Goal: Information Seeking & Learning: Learn about a topic

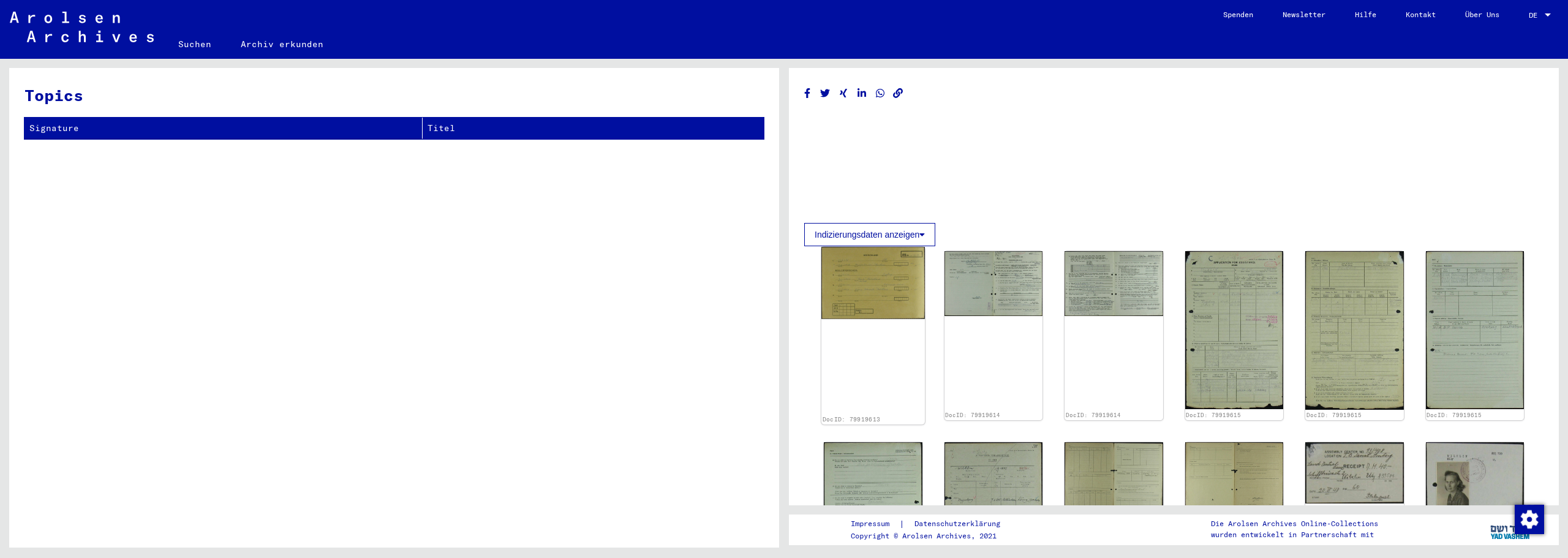
click at [896, 304] on img at bounding box center [873, 282] width 104 height 71
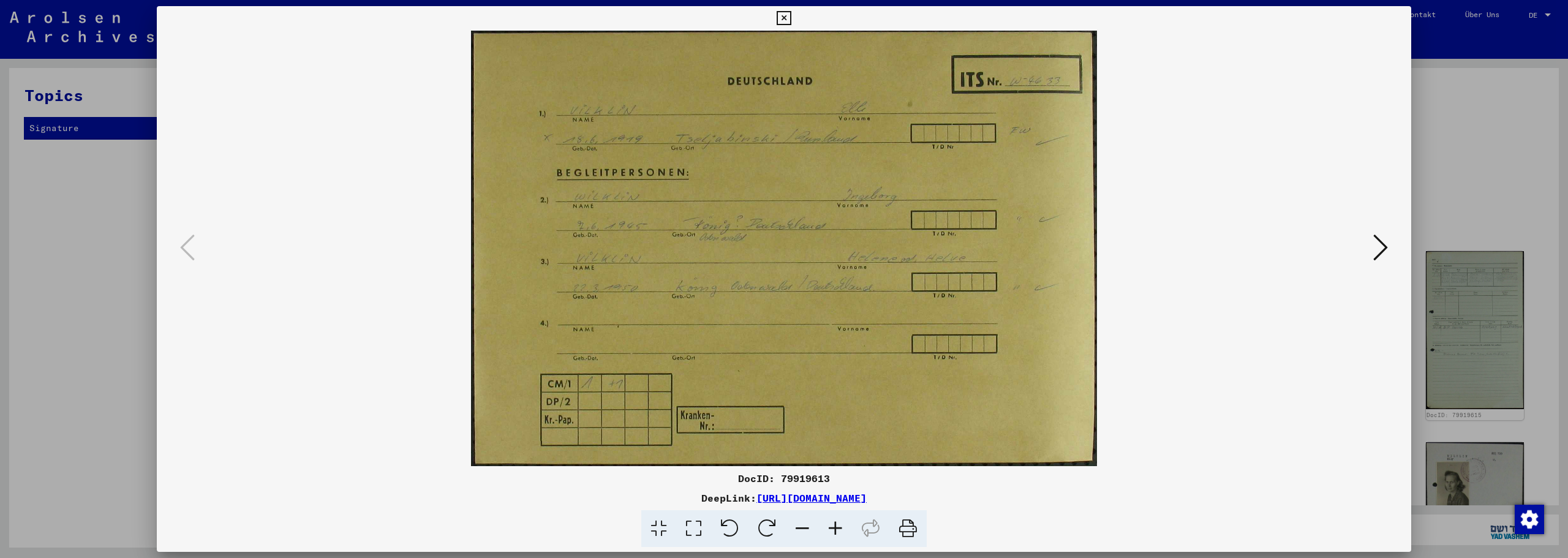
click at [1385, 241] on icon at bounding box center [1380, 247] width 14 height 30
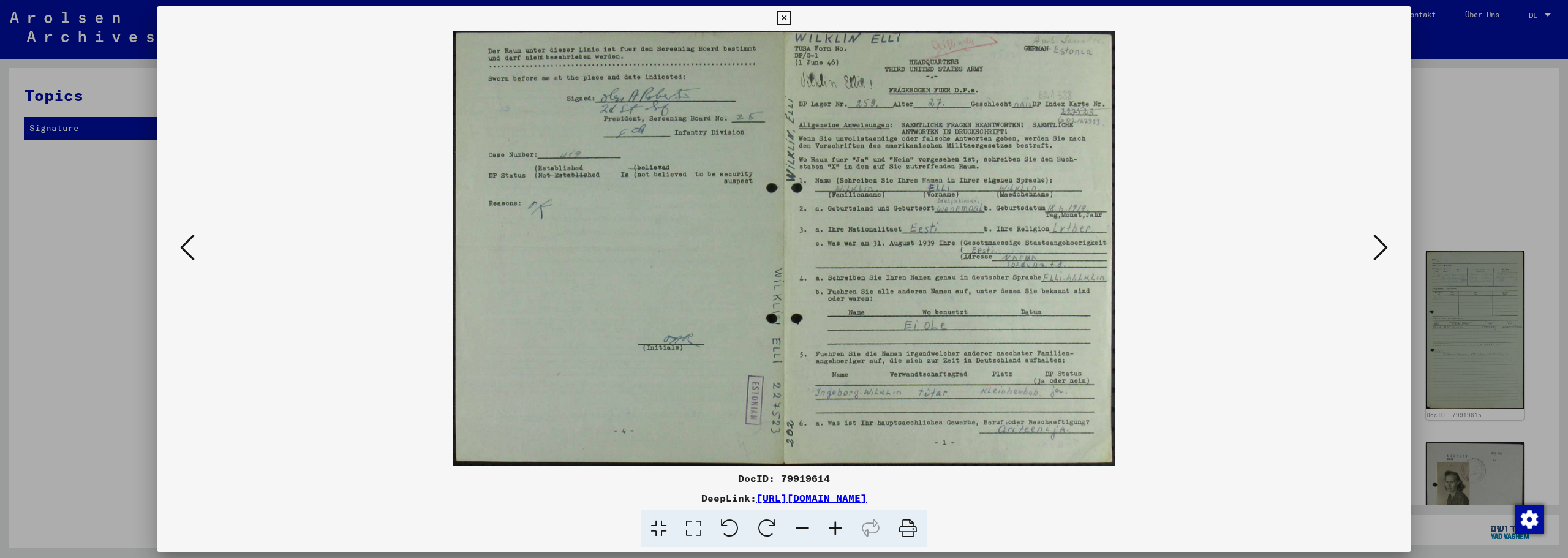
click at [1375, 249] on icon at bounding box center [1380, 247] width 14 height 30
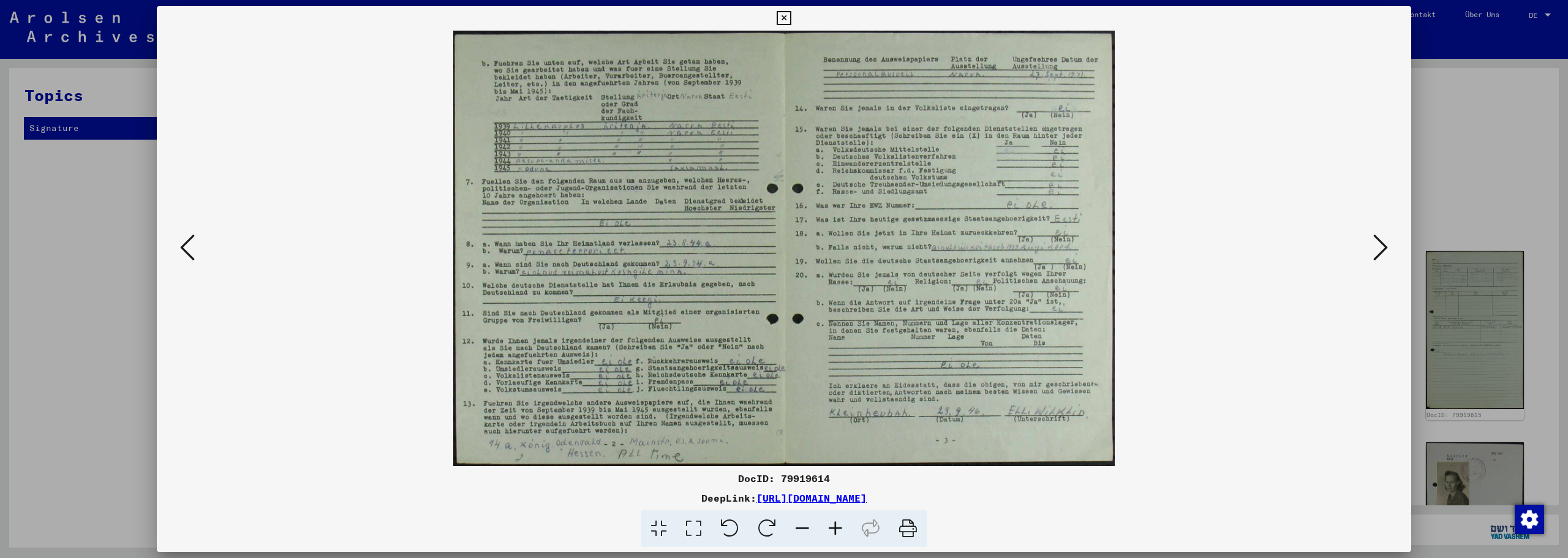
drag, startPoint x: 1375, startPoint y: 249, endPoint x: 1325, endPoint y: 247, distance: 50.0
click at [1325, 247] on div at bounding box center [784, 249] width 1254 height 436
click at [830, 530] on icon at bounding box center [835, 529] width 33 height 37
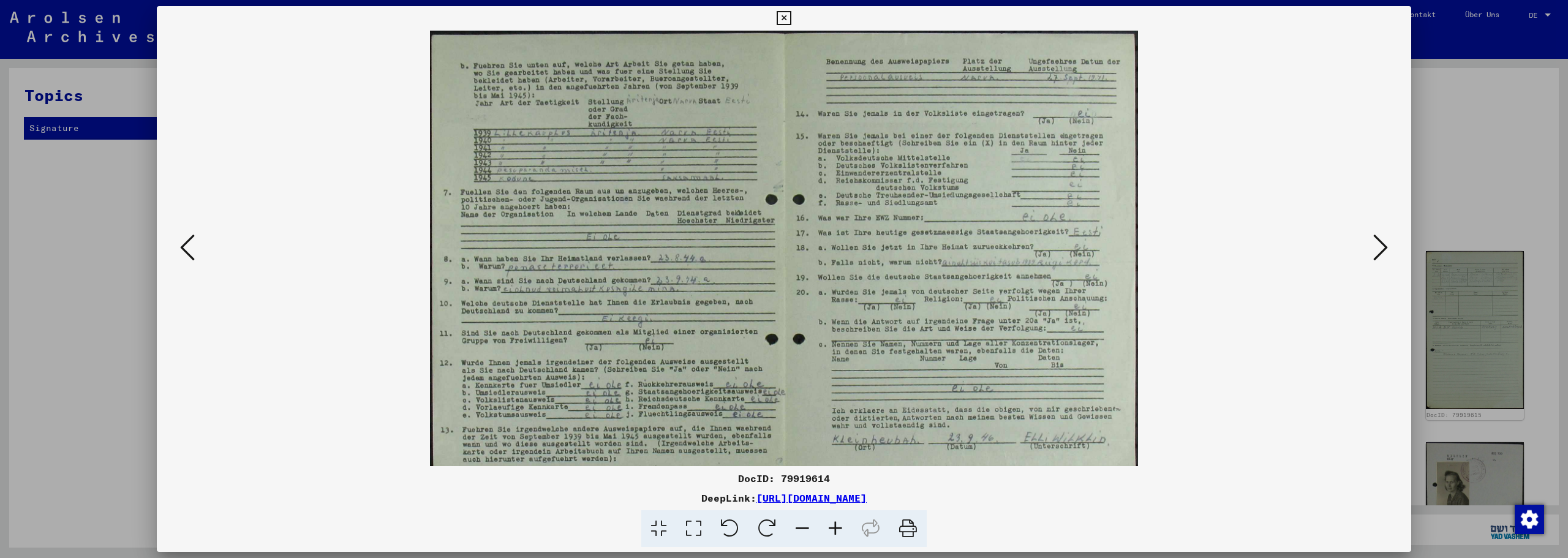
click at [830, 530] on icon at bounding box center [835, 529] width 33 height 37
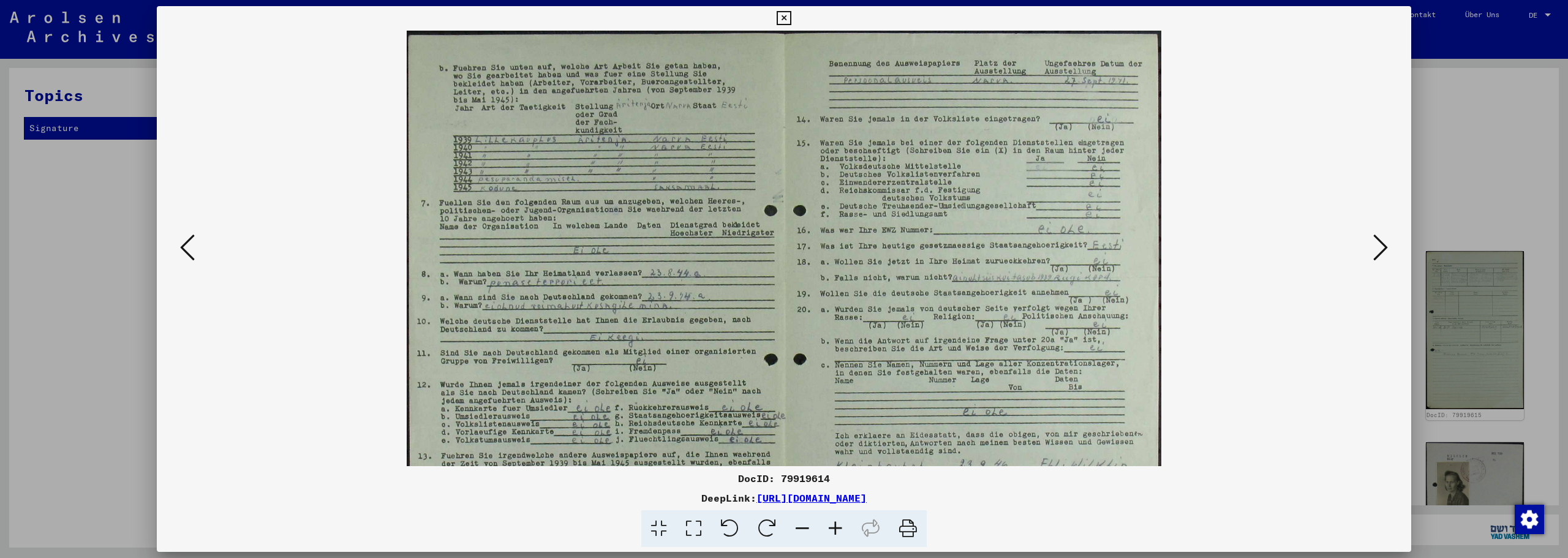
click at [830, 530] on icon at bounding box center [835, 529] width 33 height 37
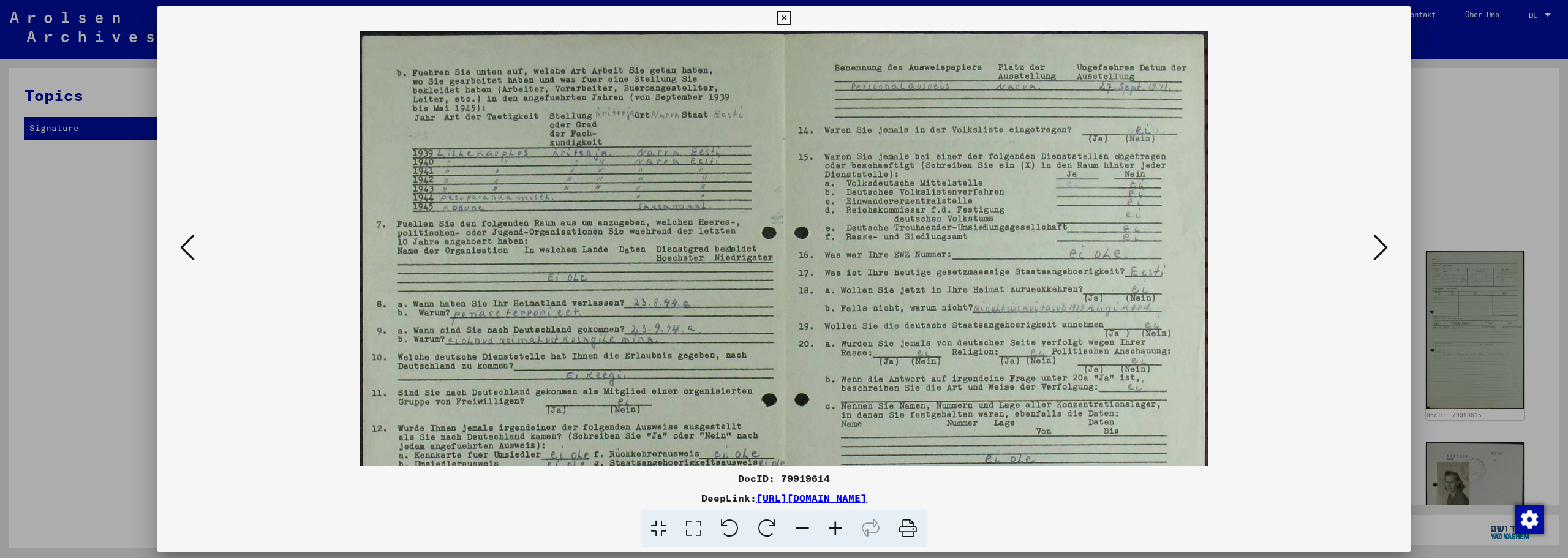
click at [830, 530] on icon at bounding box center [835, 529] width 33 height 37
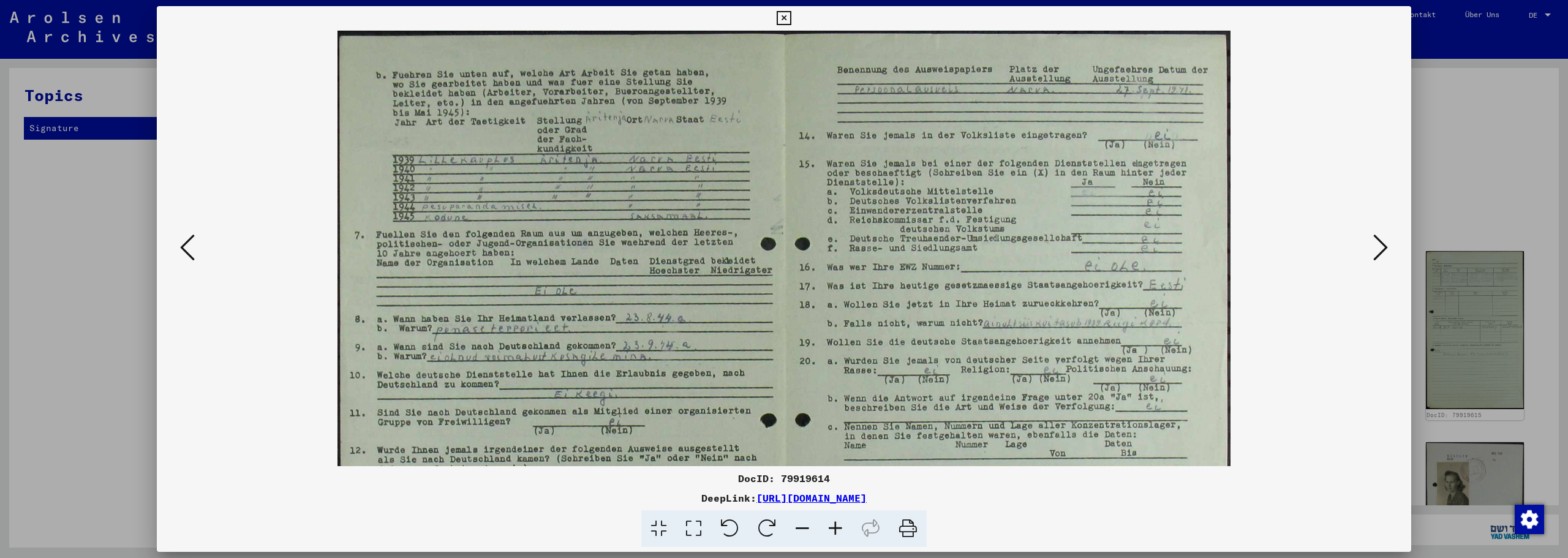
click at [830, 530] on icon at bounding box center [835, 529] width 33 height 37
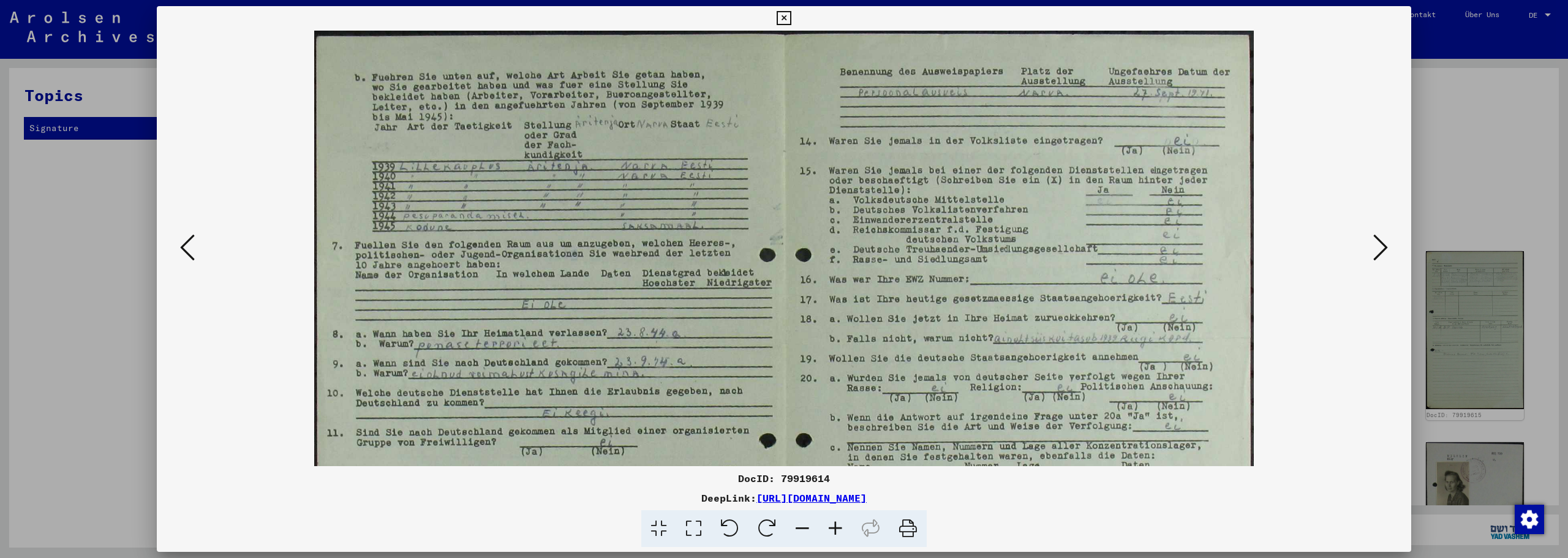
click at [830, 530] on icon at bounding box center [835, 529] width 33 height 37
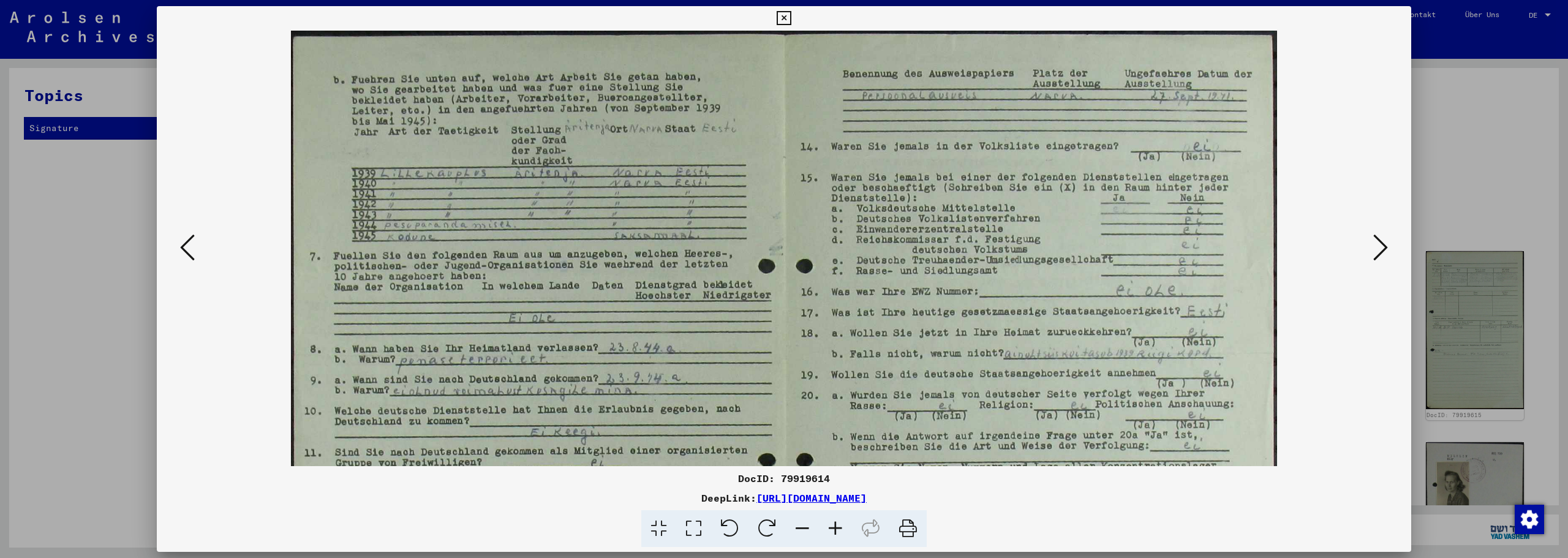
click at [830, 530] on icon at bounding box center [835, 529] width 33 height 37
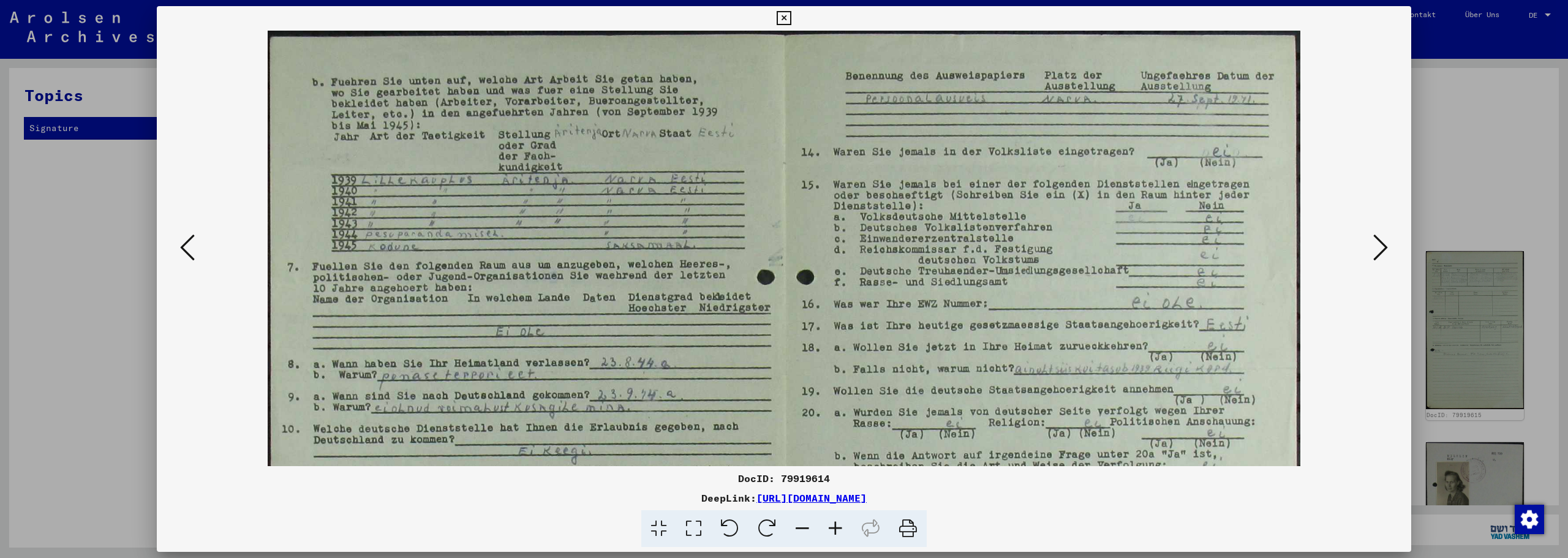
click at [830, 530] on icon at bounding box center [835, 529] width 33 height 37
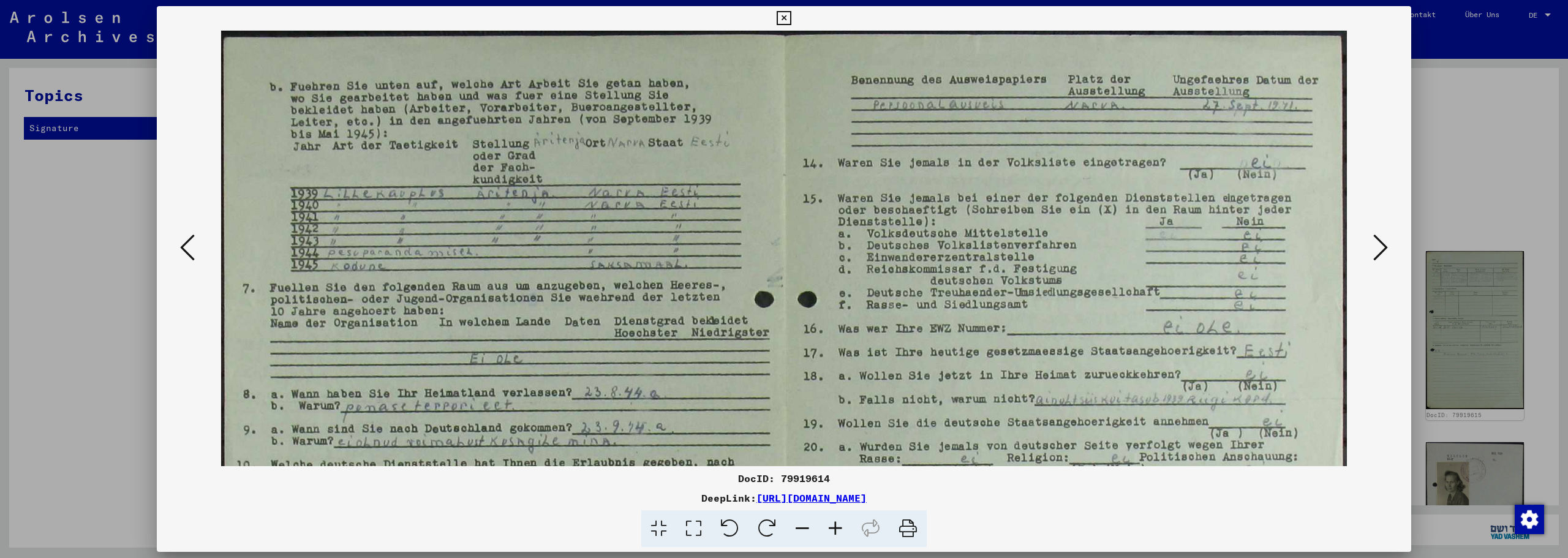
click at [830, 530] on icon at bounding box center [835, 529] width 33 height 37
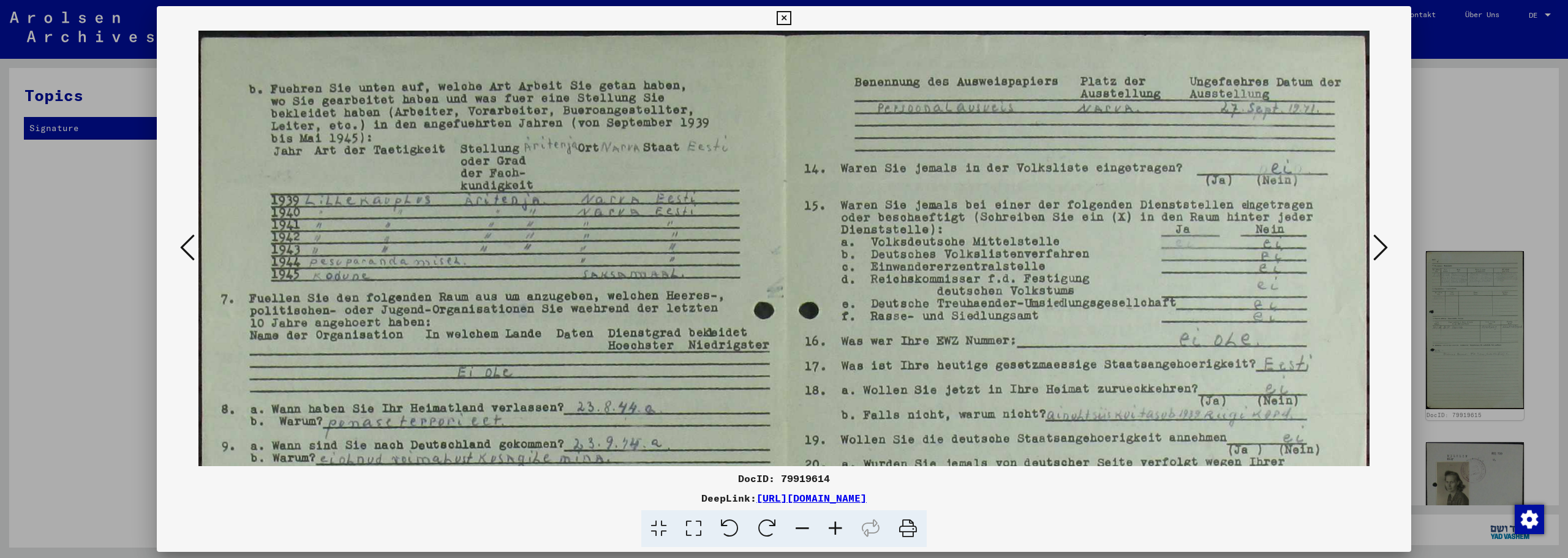
click at [830, 530] on icon at bounding box center [835, 529] width 33 height 37
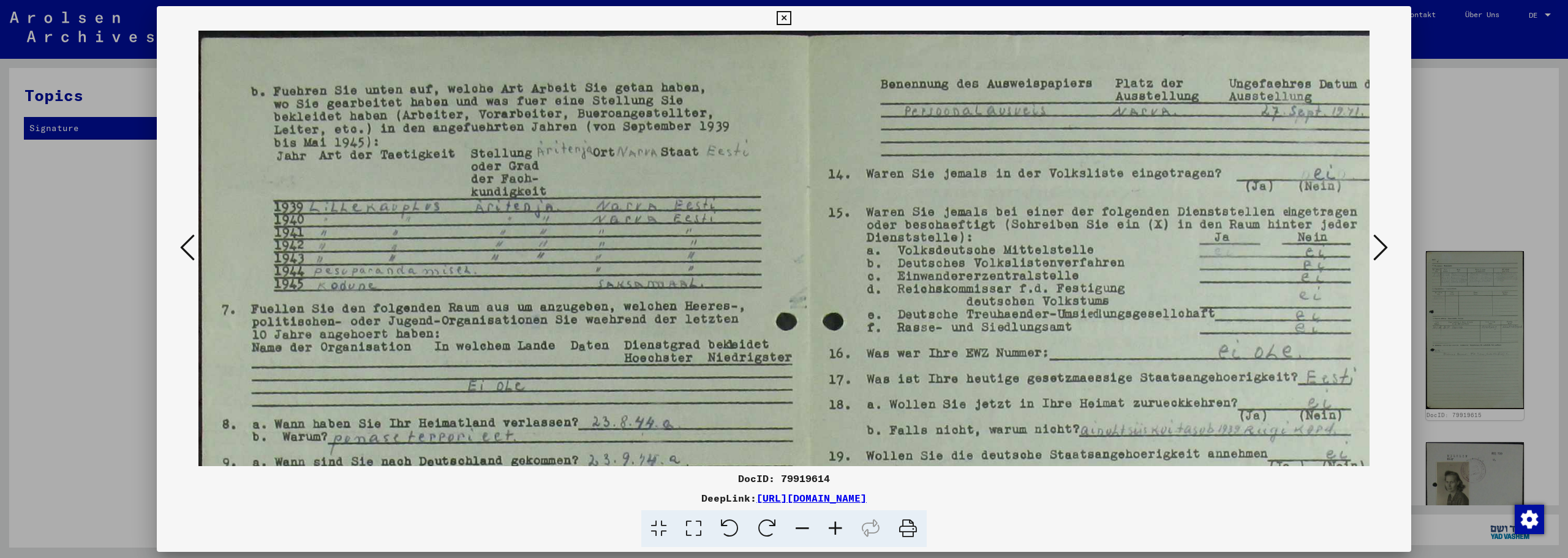
click at [830, 530] on icon at bounding box center [835, 529] width 33 height 37
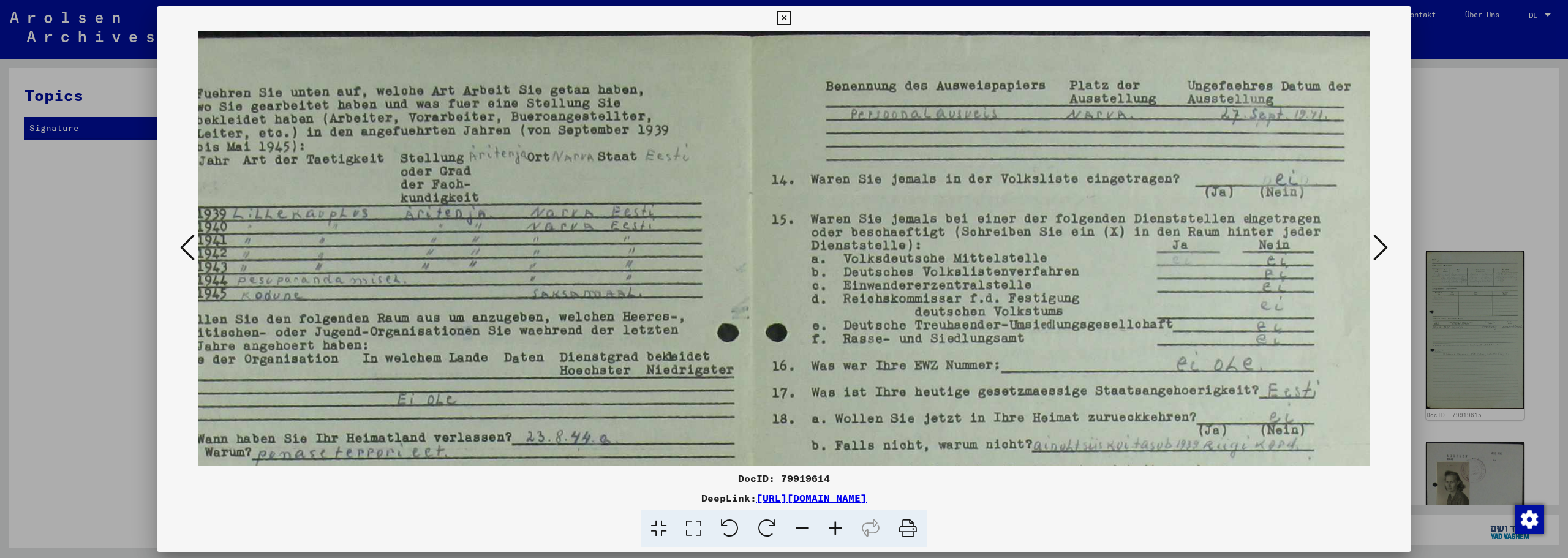
scroll to position [0, 94]
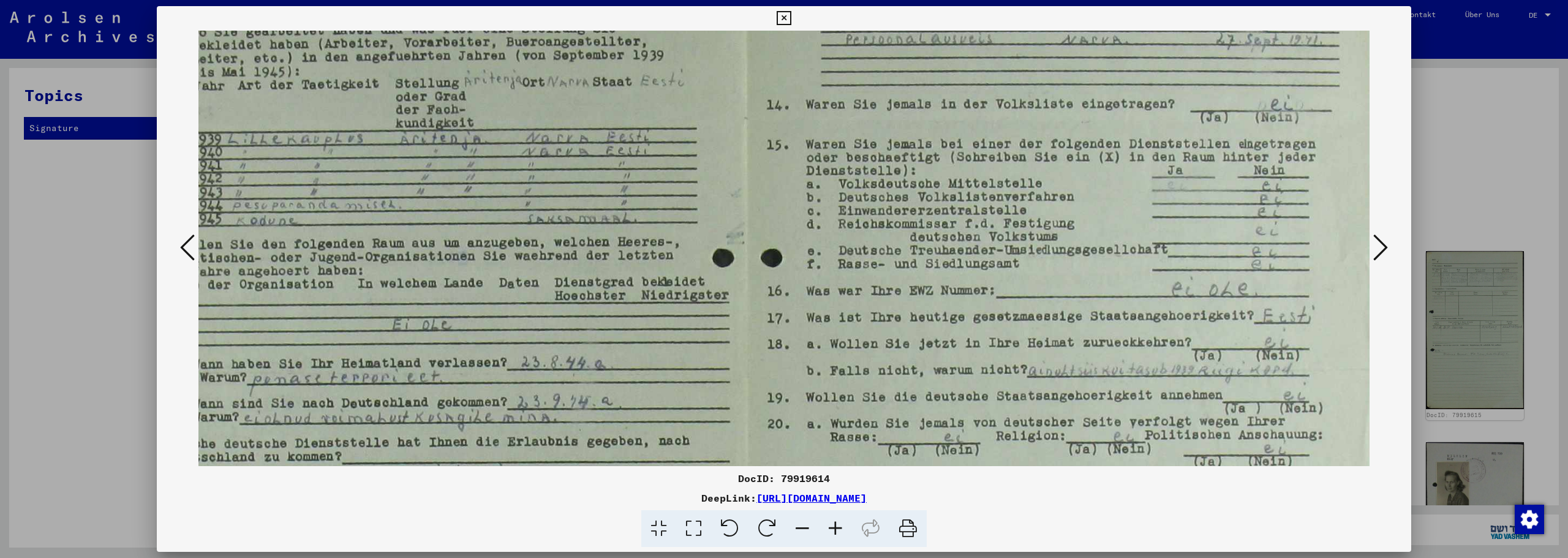
drag, startPoint x: 614, startPoint y: 271, endPoint x: 514, endPoint y: 221, distance: 111.8
click at [514, 221] on img at bounding box center [745, 373] width 1265 height 834
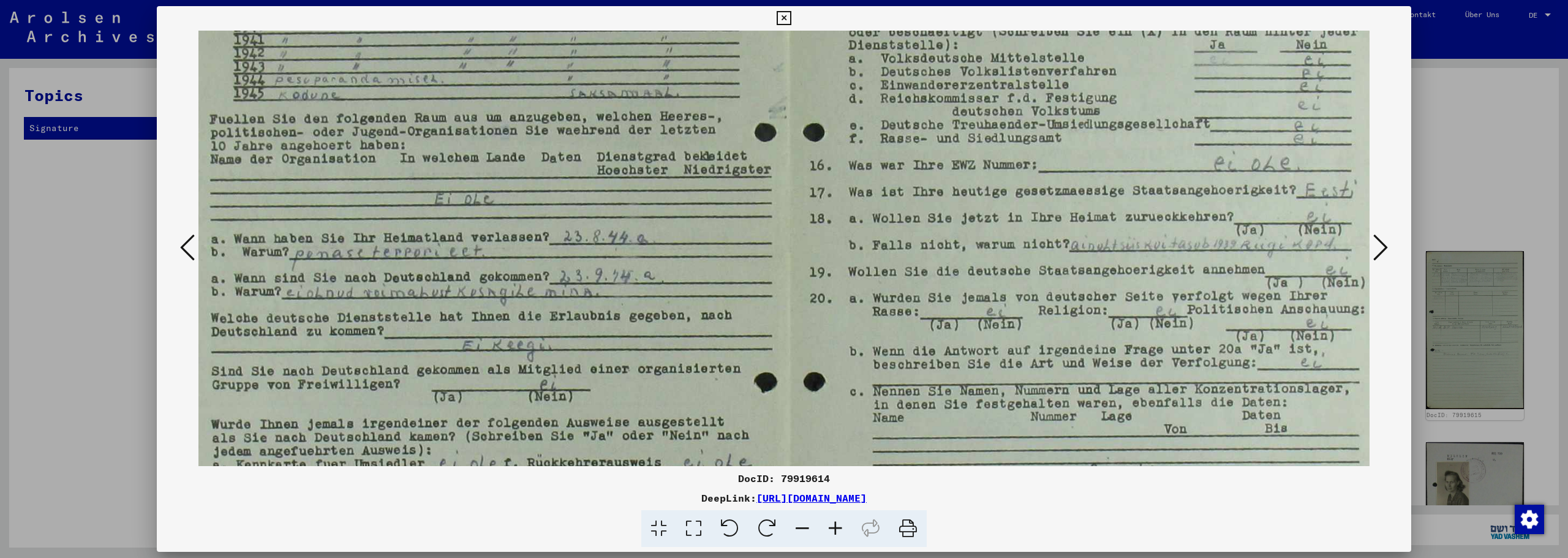
scroll to position [201, 43]
drag, startPoint x: 546, startPoint y: 344, endPoint x: 589, endPoint y: 218, distance: 133.1
click at [589, 218] on img at bounding box center [788, 247] width 1265 height 834
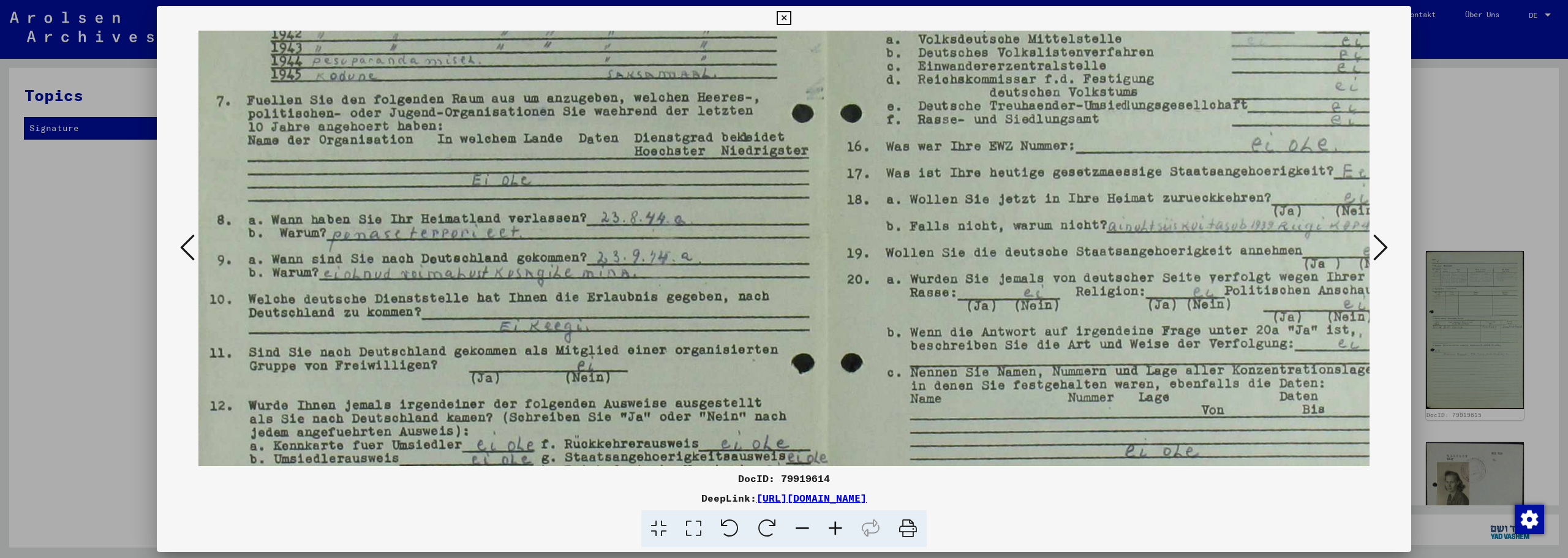
scroll to position [221, 3]
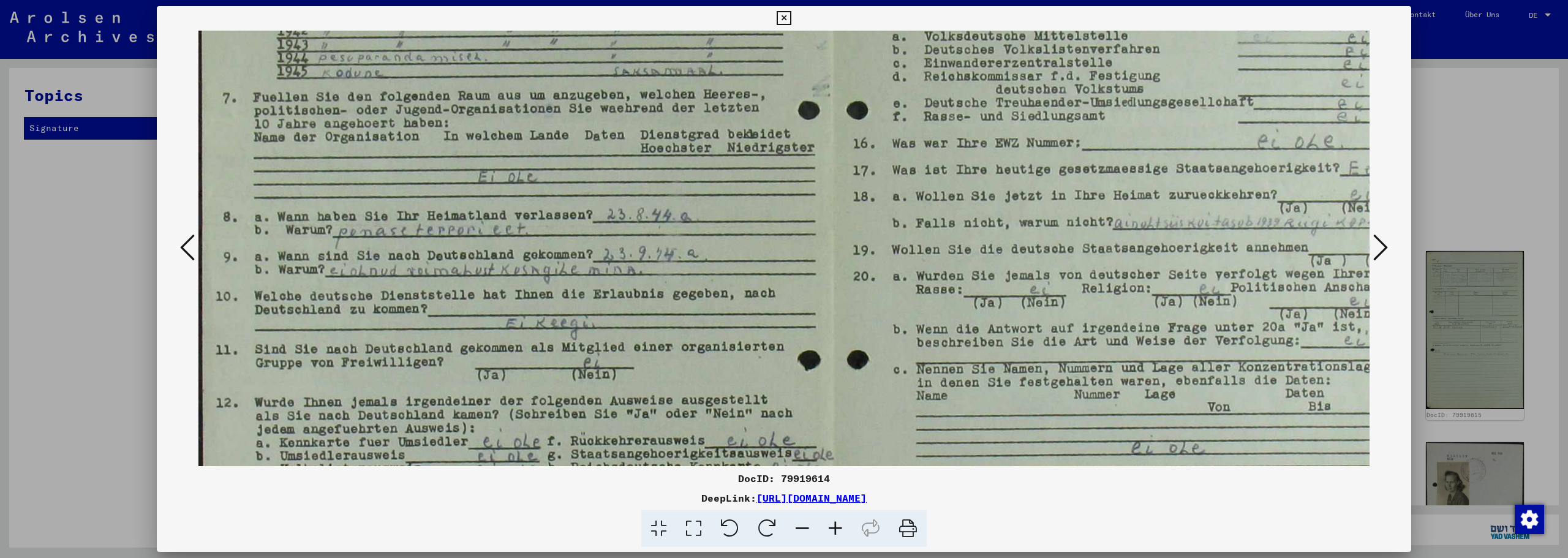
drag, startPoint x: 536, startPoint y: 283, endPoint x: 580, endPoint y: 260, distance: 49.6
click at [580, 260] on img at bounding box center [831, 225] width 1265 height 834
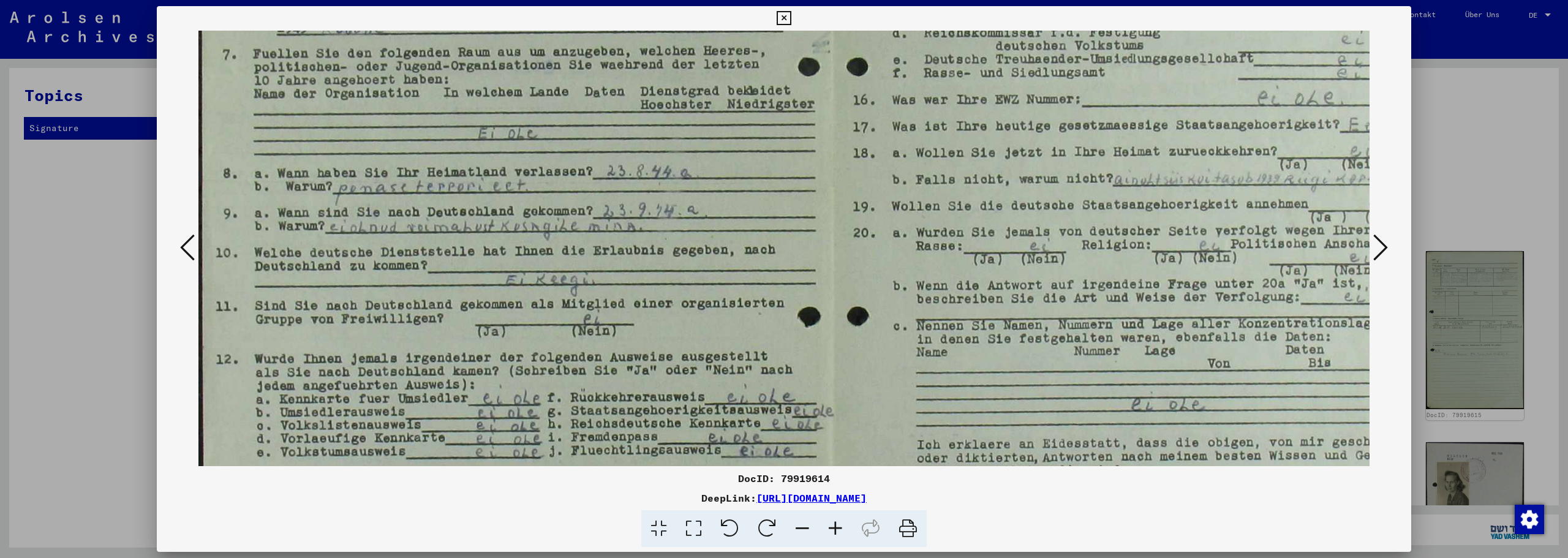
scroll to position [268, 0]
drag, startPoint x: 541, startPoint y: 349, endPoint x: 559, endPoint y: 304, distance: 48.5
click at [559, 304] on img at bounding box center [831, 180] width 1265 height 834
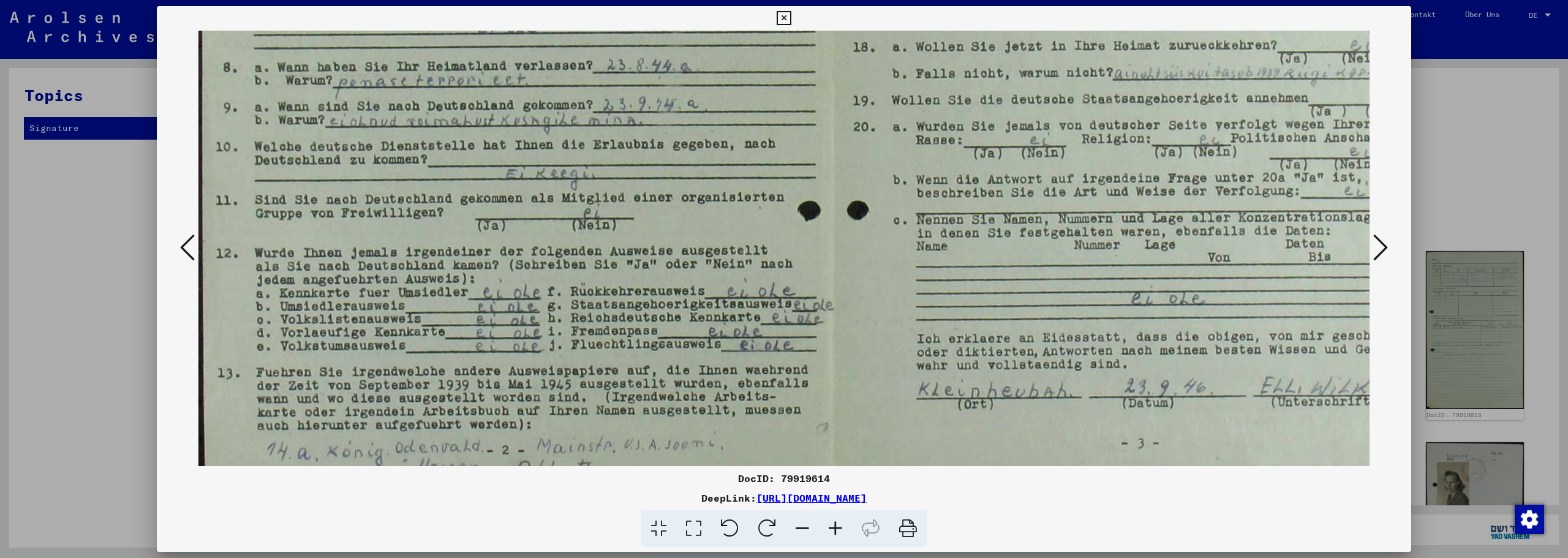
scroll to position [374, 0]
drag, startPoint x: 531, startPoint y: 357, endPoint x: 534, endPoint y: 251, distance: 106.0
click at [534, 251] on img at bounding box center [831, 74] width 1265 height 834
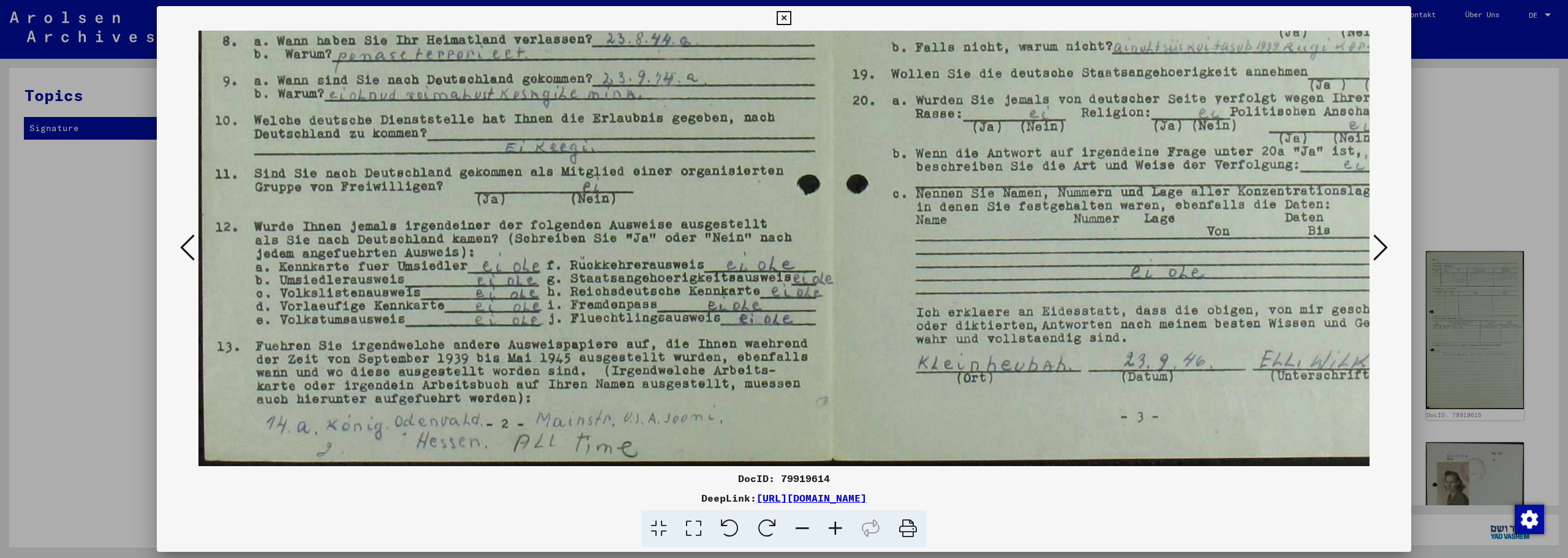
drag, startPoint x: 557, startPoint y: 345, endPoint x: 556, endPoint y: 277, distance: 68.0
click at [556, 277] on img at bounding box center [830, 49] width 1265 height 834
click at [785, 17] on icon at bounding box center [784, 18] width 14 height 14
